Goal: Task Accomplishment & Management: Use online tool/utility

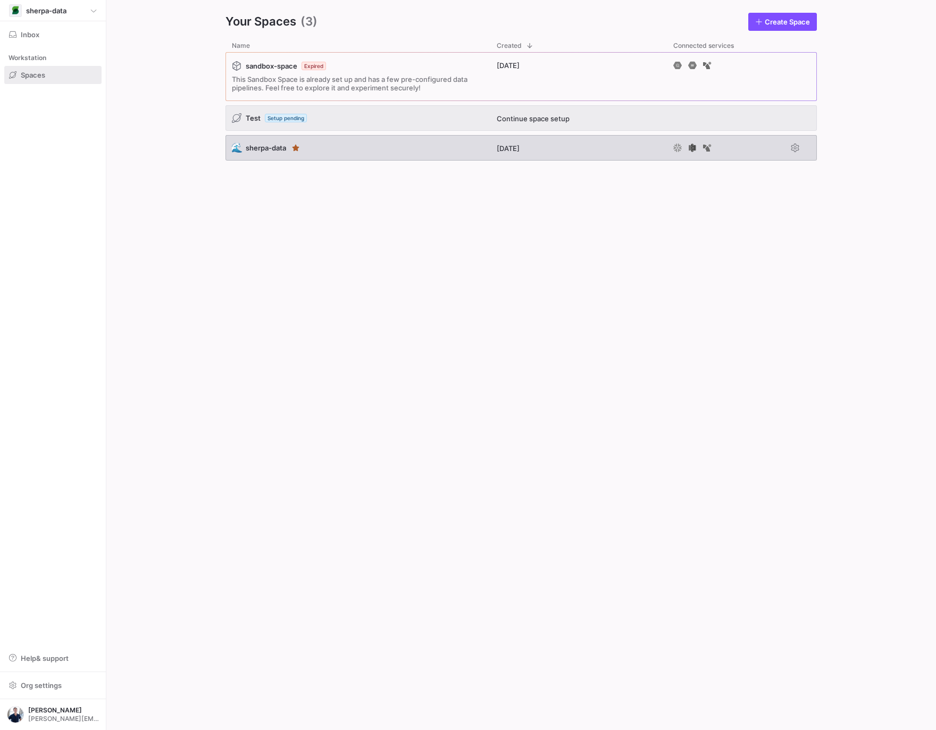
click at [352, 136] on div "🌊 sherpa-data" at bounding box center [357, 148] width 265 height 26
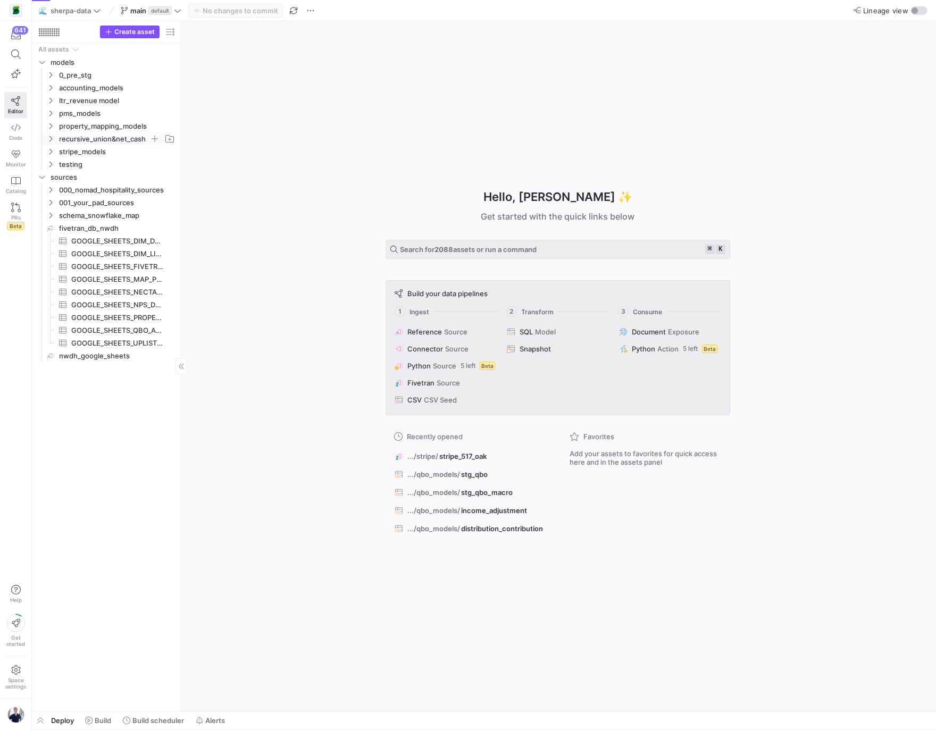
click at [81, 141] on span "recursive_union&net_cash" at bounding box center [104, 139] width 90 height 12
click at [82, 162] on span "Sherpa2_0_net_cash​​​​​​​​​​" at bounding box center [115, 164] width 98 height 12
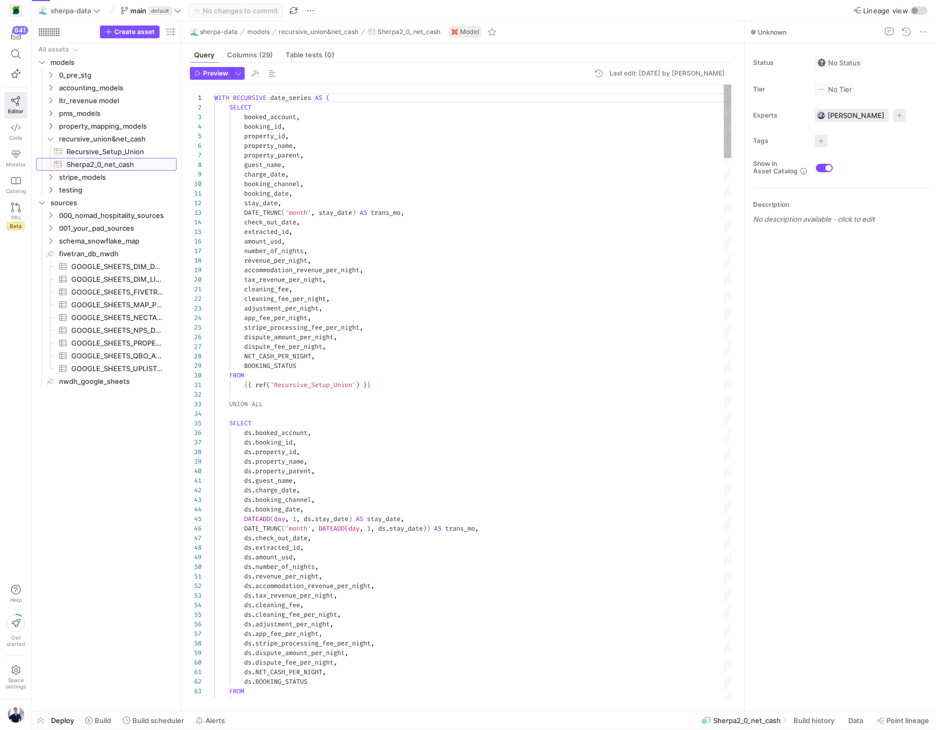
scroll to position [96, 0]
type textarea "booking_date, stay_date, DATE_TRUNC('month', stay_date) AS trans_mo, check_out_…"
